Goal: Check status: Check status

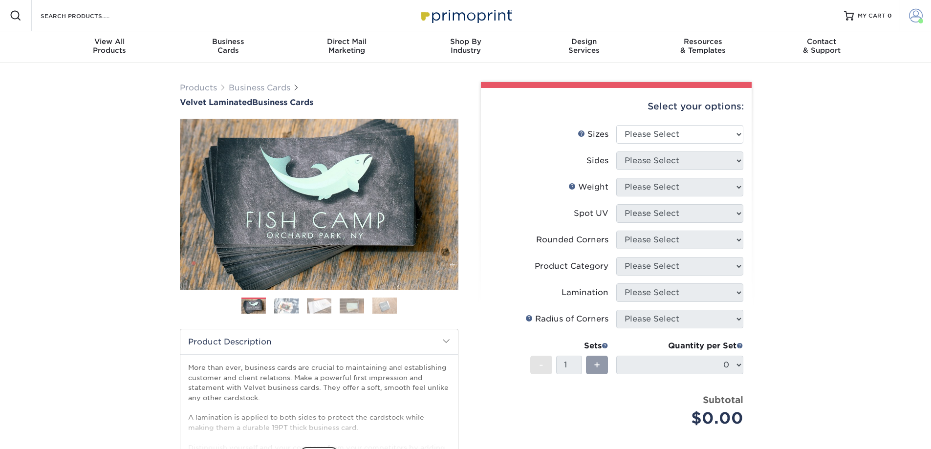
click at [915, 17] on span at bounding box center [916, 16] width 14 height 14
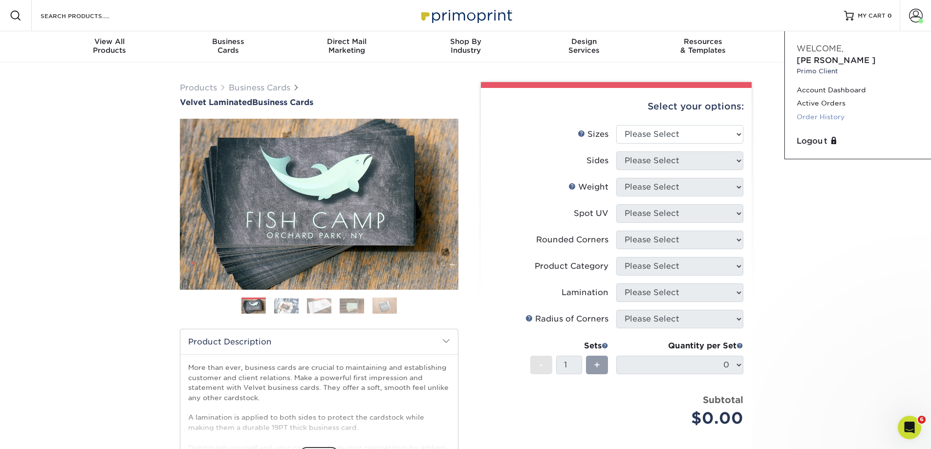
click at [860, 110] on link "Order History" at bounding box center [857, 116] width 123 height 13
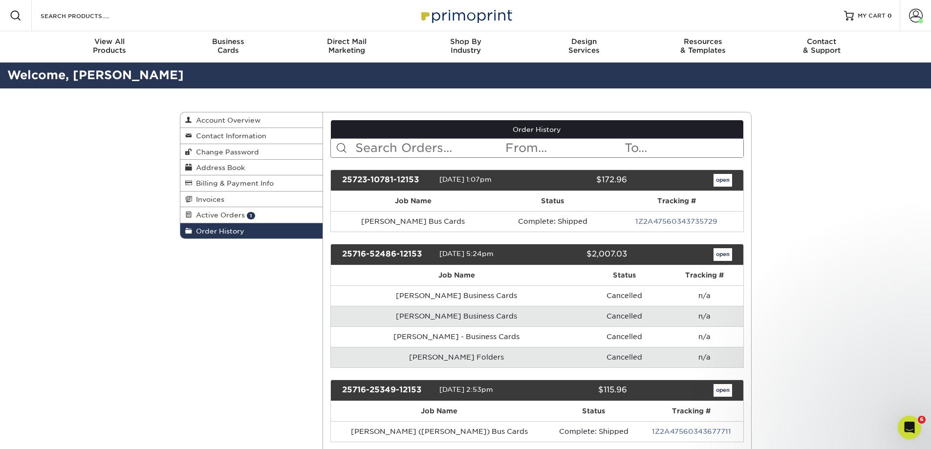
click at [375, 150] on input "text" at bounding box center [429, 148] width 150 height 19
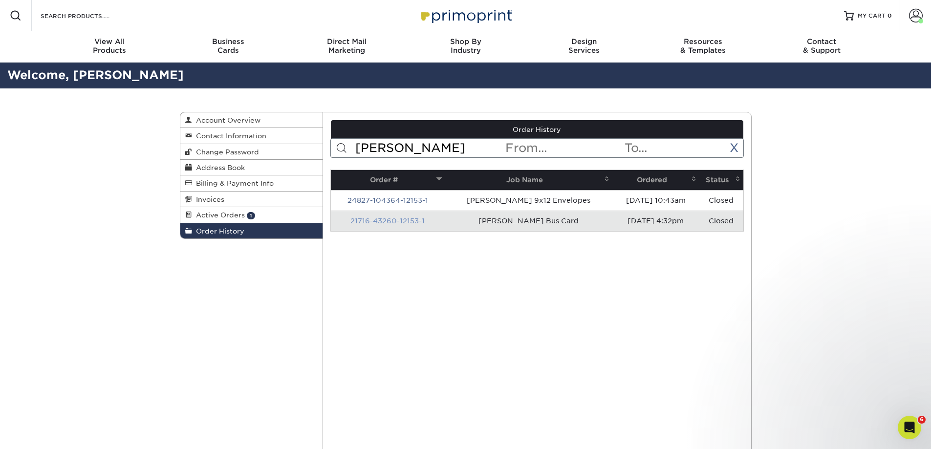
type input "[PERSON_NAME]"
click at [378, 220] on link "21716-43260-12153-1" at bounding box center [387, 221] width 74 height 8
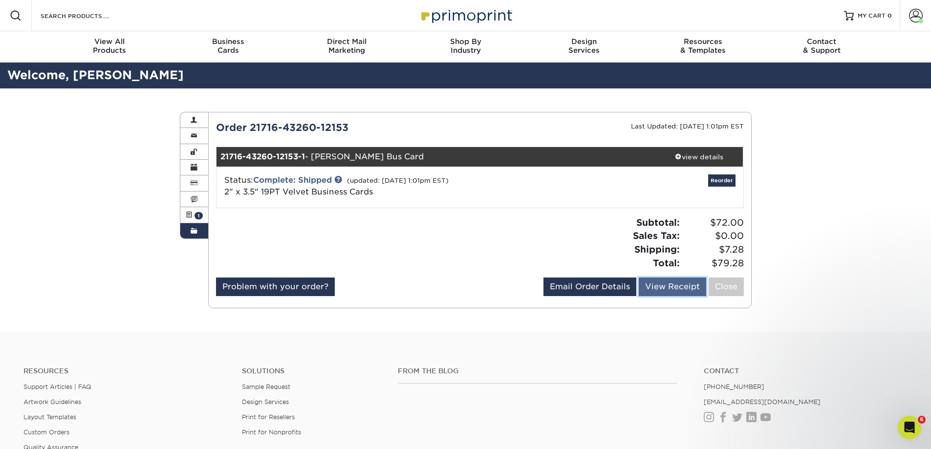
click at [649, 284] on link "View Receipt" at bounding box center [671, 286] width 67 height 19
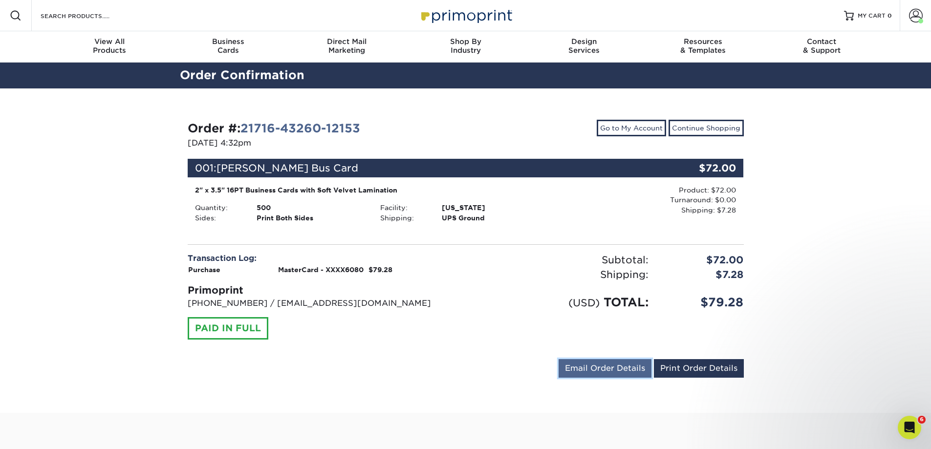
click at [624, 367] on link "Email Order Details" at bounding box center [604, 368] width 93 height 19
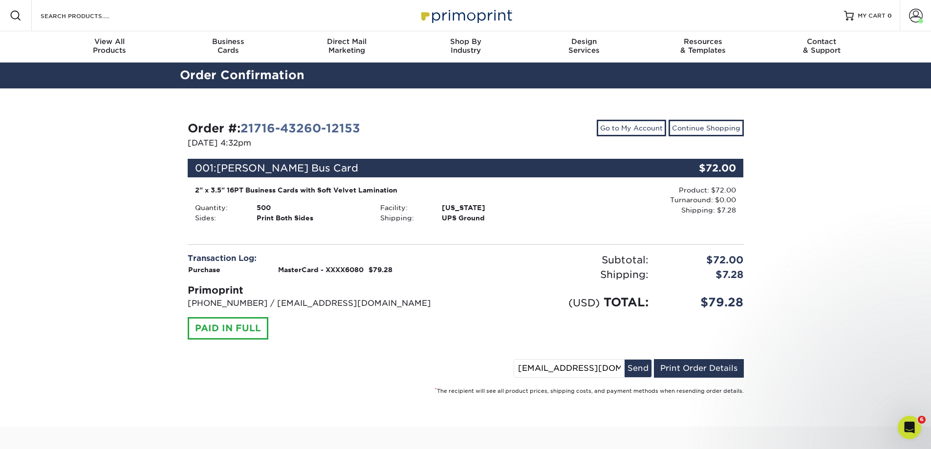
click at [493, 275] on div "Shipping:" at bounding box center [561, 274] width 190 height 15
